Goal: Task Accomplishment & Management: Complete application form

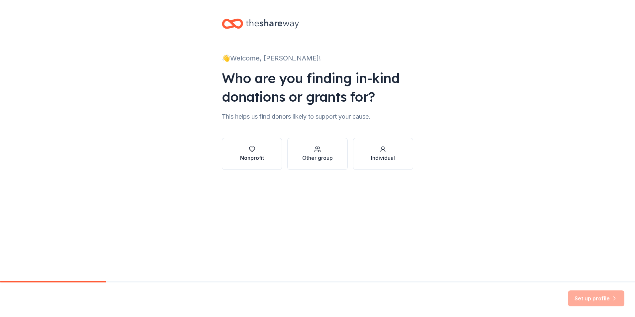
click at [263, 159] on div "Nonprofit" at bounding box center [252, 158] width 24 height 8
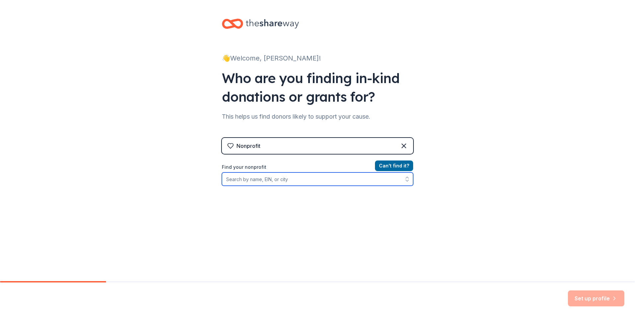
click at [286, 181] on input "Find your nonprofit" at bounding box center [317, 178] width 191 height 13
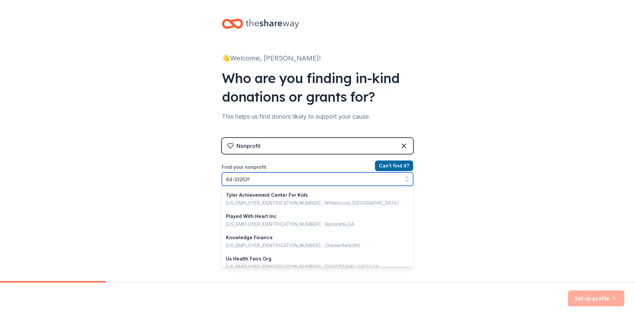
type input "[US_EMPLOYER_IDENTIFICATION_NUMBER]"
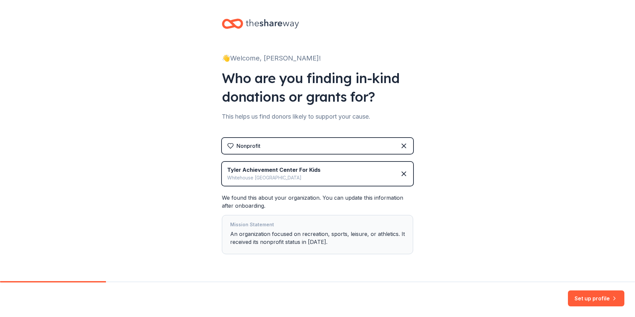
scroll to position [18, 0]
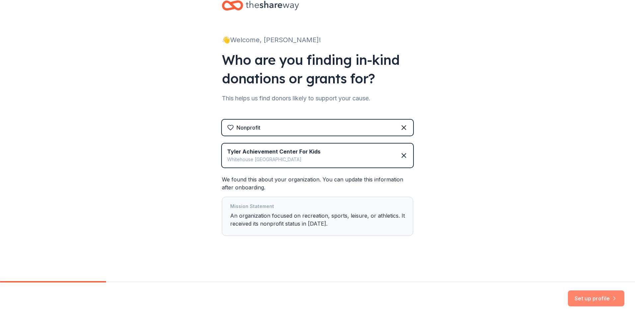
click at [595, 299] on button "Set up profile" at bounding box center [596, 298] width 56 height 16
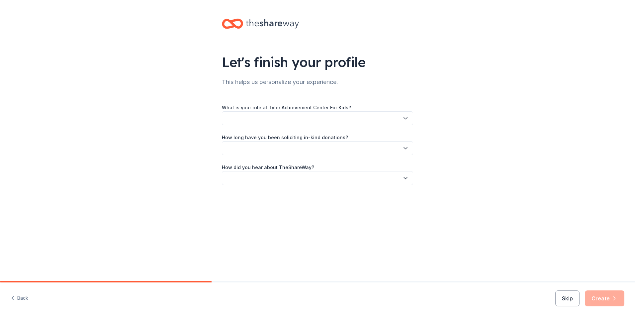
click at [314, 122] on button "button" at bounding box center [317, 118] width 191 height 14
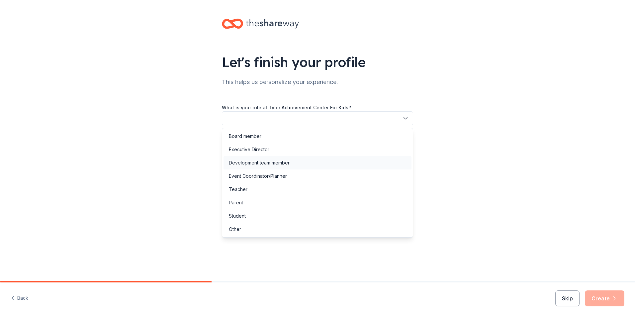
click at [297, 159] on div "Development team member" at bounding box center [317, 162] width 188 height 13
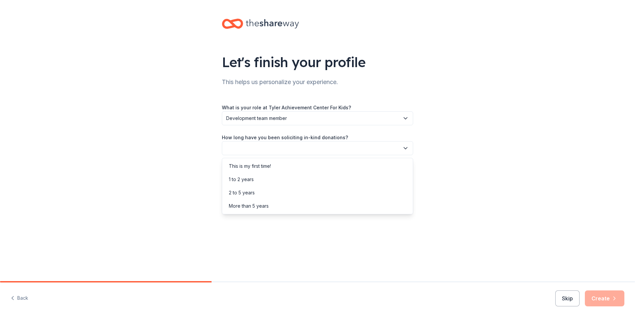
click at [298, 146] on button "button" at bounding box center [317, 148] width 191 height 14
click at [261, 194] on div "2 to 5 years" at bounding box center [317, 192] width 188 height 13
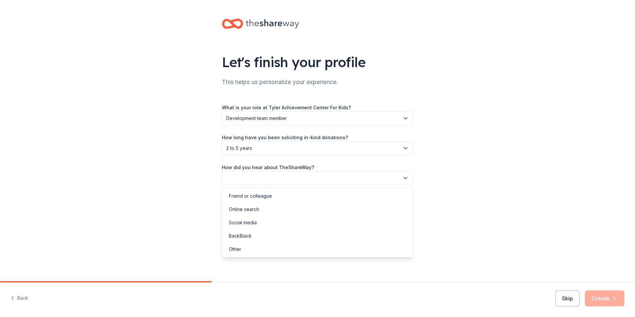
click at [263, 178] on button "button" at bounding box center [317, 178] width 191 height 14
click at [254, 208] on div "Online search" at bounding box center [244, 209] width 30 height 8
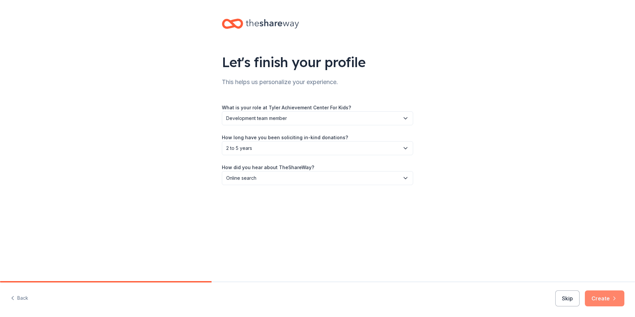
click at [597, 299] on button "Create" at bounding box center [605, 298] width 40 height 16
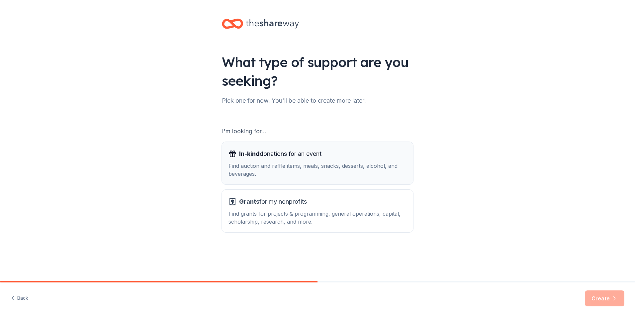
click at [316, 152] on span "In-kind donations for an event" at bounding box center [280, 153] width 82 height 11
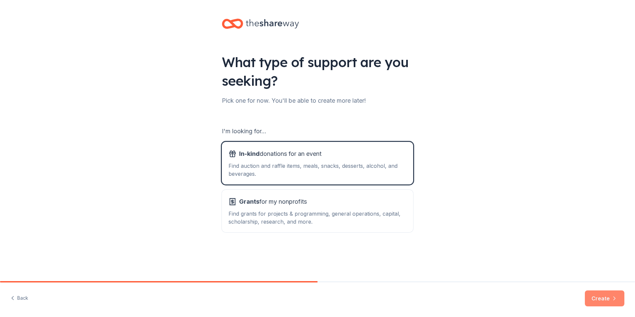
click at [610, 303] on button "Create" at bounding box center [605, 298] width 40 height 16
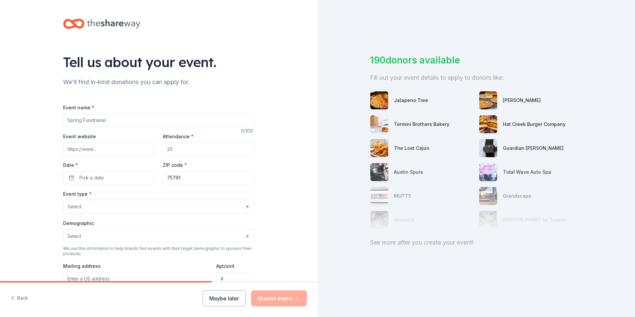
click at [151, 121] on input "Event name *" at bounding box center [158, 120] width 191 height 13
type input "3"
type input "Starbrite's 3rd Annual Cornhole Classic"
click at [101, 149] on input "Event website" at bounding box center [109, 148] width 92 height 13
paste input "[URL][DOMAIN_NAME]"
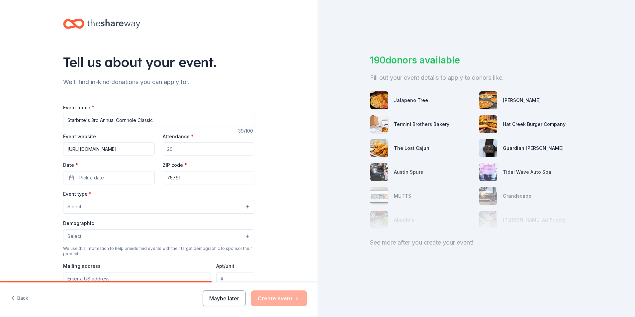
type input "[URL][DOMAIN_NAME]"
drag, startPoint x: 189, startPoint y: 149, endPoint x: 171, endPoint y: 152, distance: 18.5
click at [171, 152] on input "Attendance *" at bounding box center [209, 148] width 92 height 13
type input "150"
click at [109, 181] on button "Pick a date" at bounding box center [109, 177] width 92 height 13
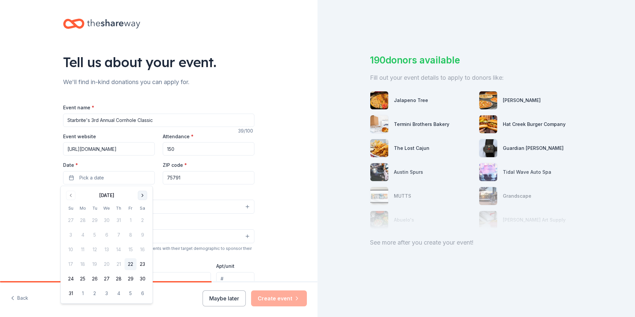
click at [143, 193] on button "Go to next month" at bounding box center [142, 195] width 9 height 9
click at [140, 219] on button "6" at bounding box center [142, 220] width 12 height 12
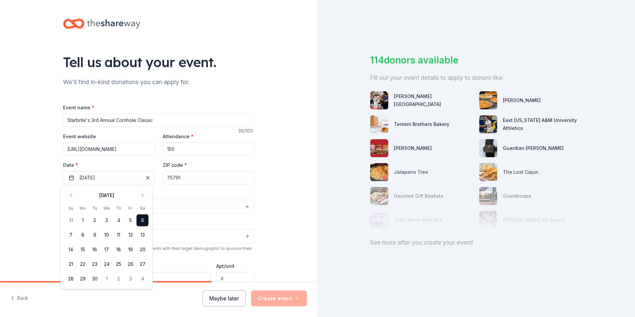
click at [269, 191] on div "Tell us about your event. We'll find in-kind donations you can apply for. Event…" at bounding box center [158, 221] width 317 height 442
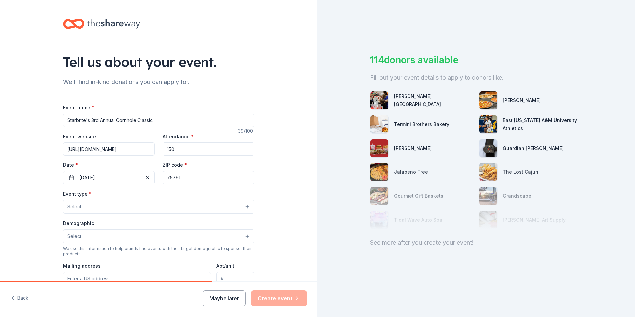
click at [116, 207] on button "Select" at bounding box center [158, 207] width 191 height 14
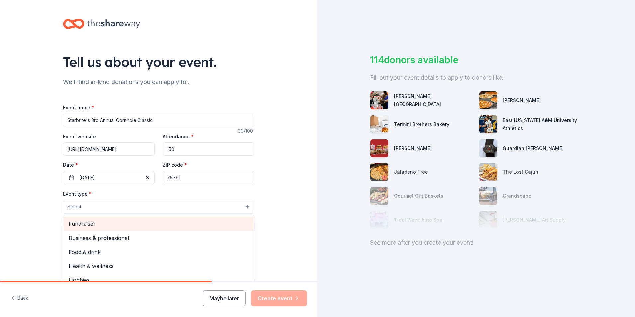
click at [122, 227] on span "Fundraiser" at bounding box center [159, 223] width 180 height 9
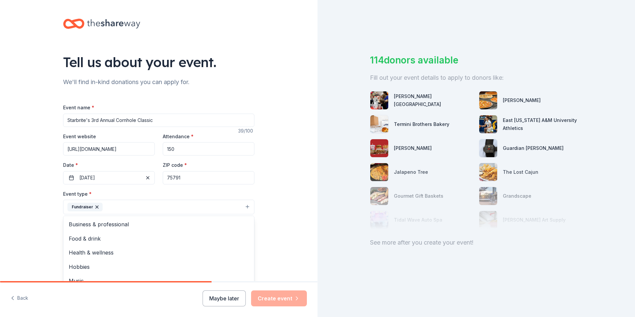
click at [285, 211] on div "Tell us about your event. We'll find in-kind donations you can apply for. Event…" at bounding box center [158, 221] width 317 height 443
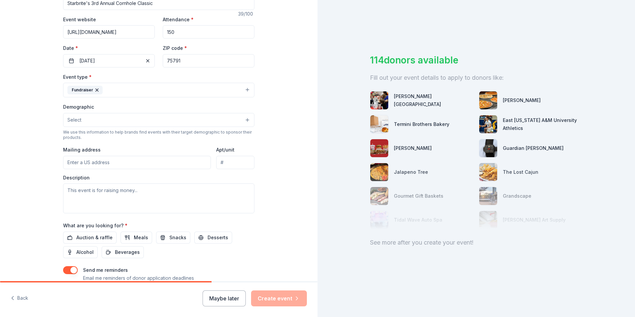
scroll to position [133, 0]
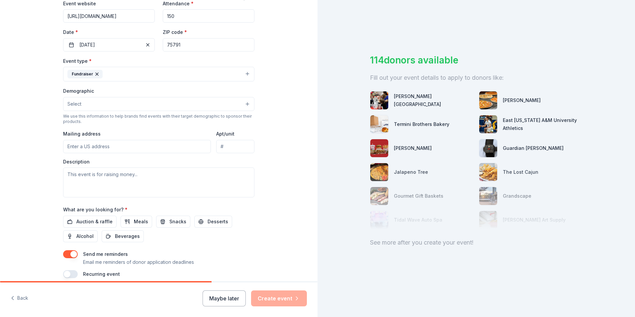
click at [101, 107] on button "Select" at bounding box center [158, 104] width 191 height 14
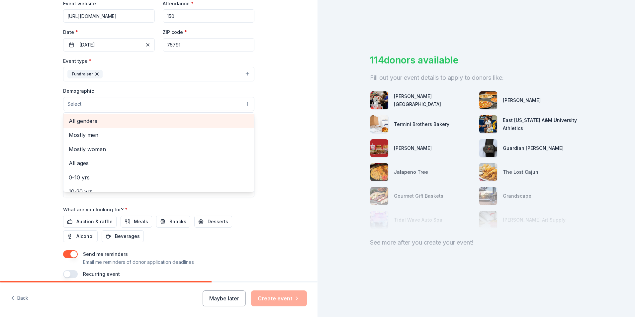
click at [94, 124] on span "All genders" at bounding box center [159, 121] width 180 height 9
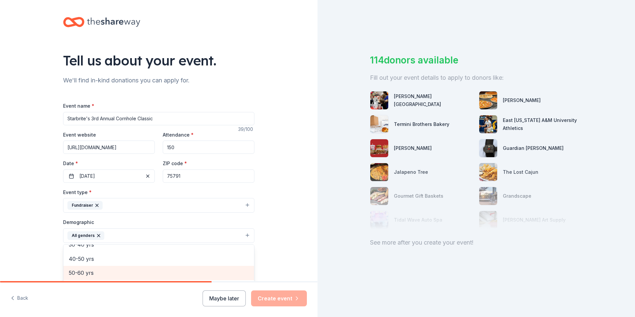
scroll to position [0, 0]
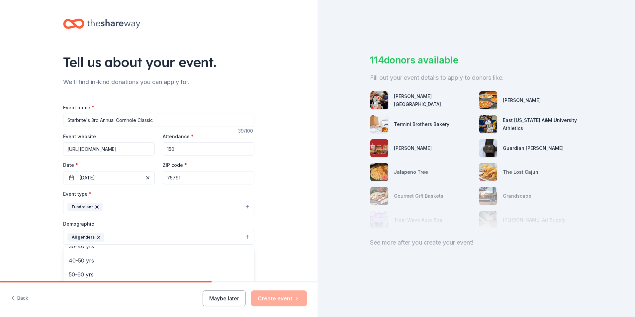
click at [285, 207] on div "Tell us about your event. We'll find in-kind donations you can apply for. Event…" at bounding box center [158, 221] width 317 height 443
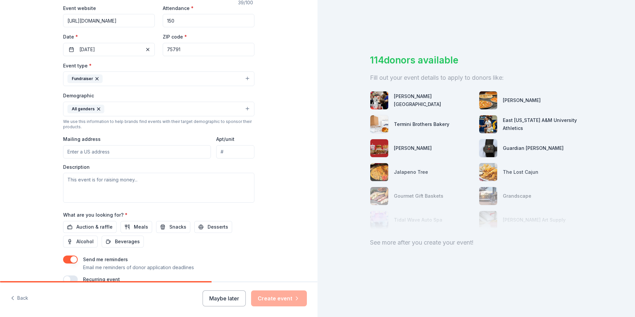
scroll to position [133, 0]
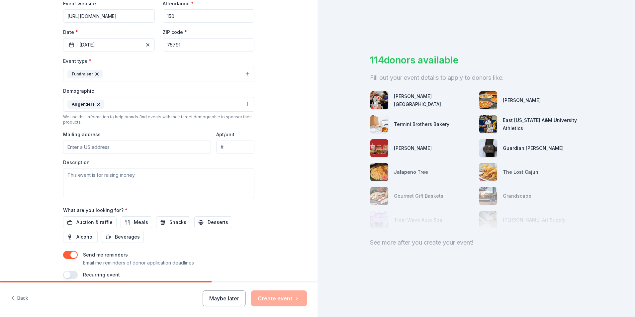
click at [100, 147] on input "Mailing address" at bounding box center [137, 146] width 148 height 13
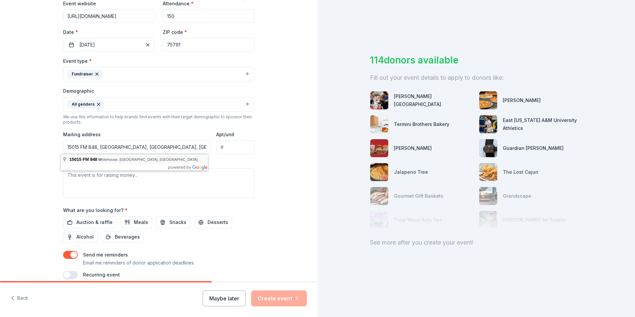
type input "[STREET_ADDRESS]"
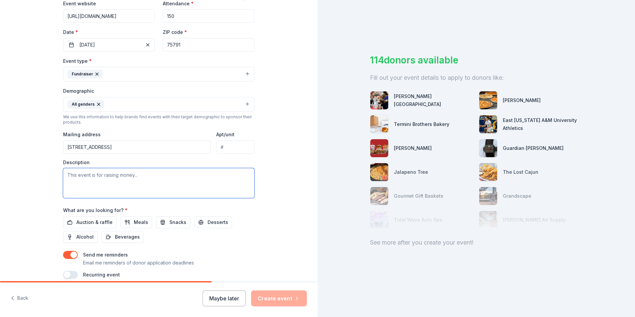
click at [126, 181] on textarea at bounding box center [158, 183] width 191 height 30
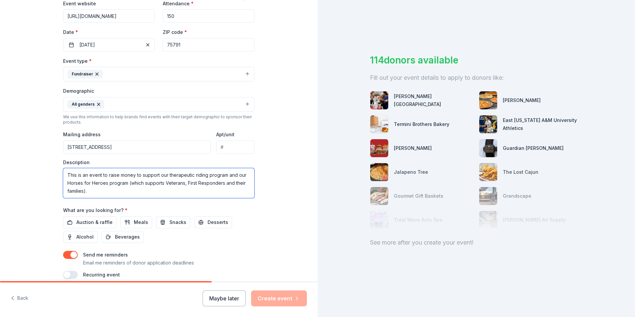
click at [96, 192] on textarea "This is an event to raise money to support our therapeutic riding program and o…" at bounding box center [158, 183] width 191 height 30
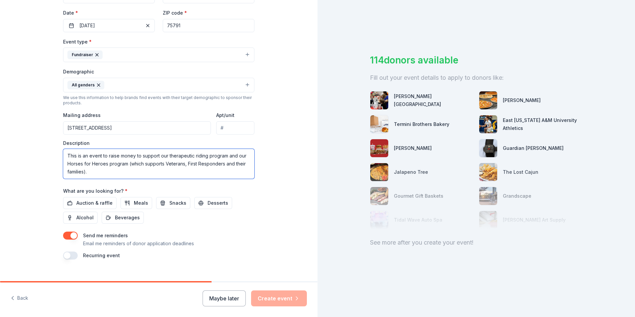
scroll to position [162, 0]
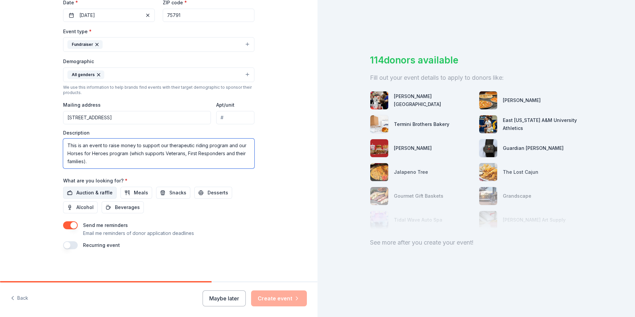
type textarea "This is an event to raise money to support our therapeutic riding program and o…"
click at [86, 192] on span "Auction & raffle" at bounding box center [94, 193] width 36 height 8
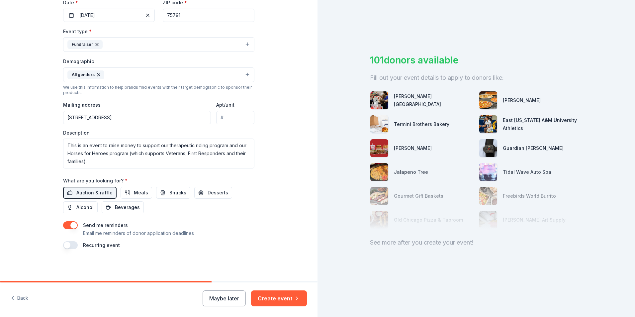
click at [67, 247] on button "button" at bounding box center [70, 245] width 15 height 8
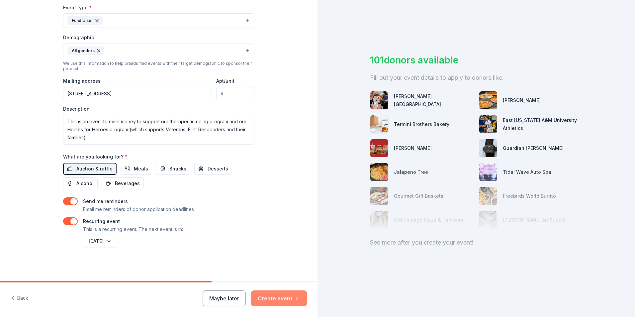
click at [282, 296] on button "Create event" at bounding box center [279, 298] width 56 height 16
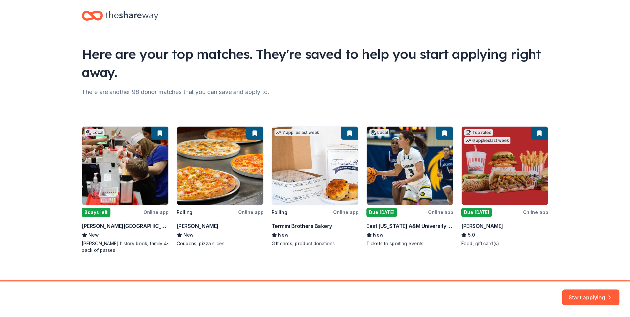
scroll to position [14, 0]
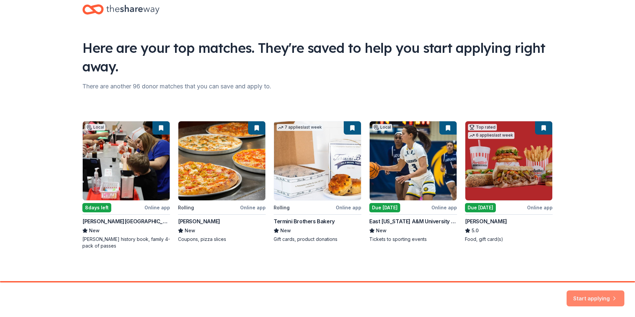
click at [591, 298] on button "Start applying" at bounding box center [595, 294] width 58 height 16
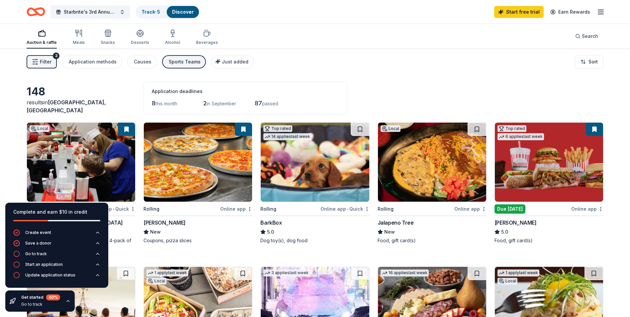
click at [313, 175] on img at bounding box center [315, 162] width 108 height 79
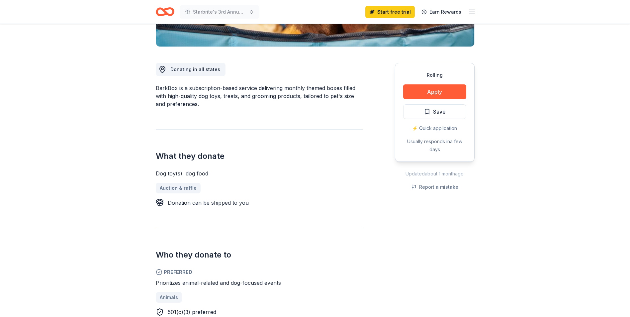
scroll to position [66, 0]
